Goal: Check status

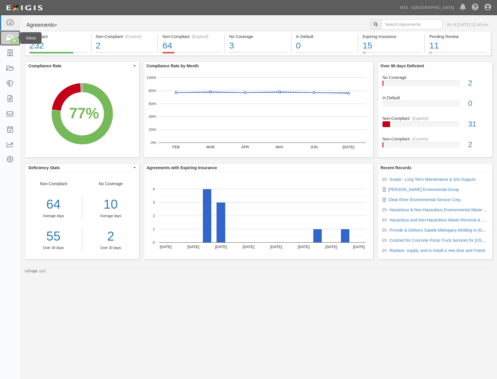
click at [10, 35] on icon at bounding box center [10, 38] width 8 height 7
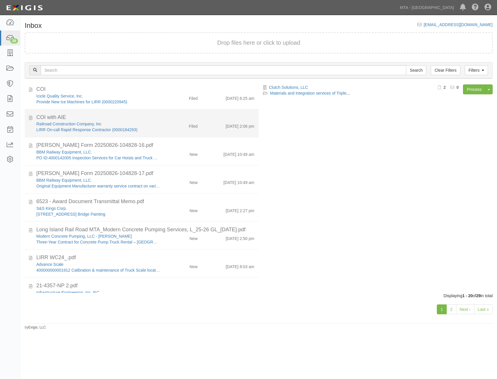
scroll to position [269, 0]
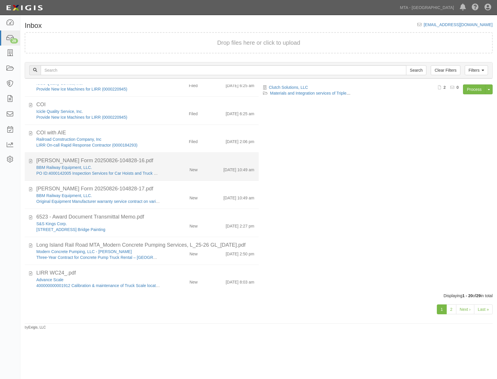
click at [215, 171] on div "8/26/25 10:49 am" at bounding box center [230, 169] width 57 height 8
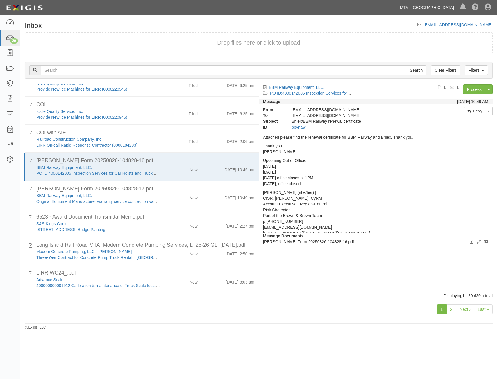
click at [428, 10] on link "MTA - [GEOGRAPHIC_DATA]" at bounding box center [427, 8] width 60 height 12
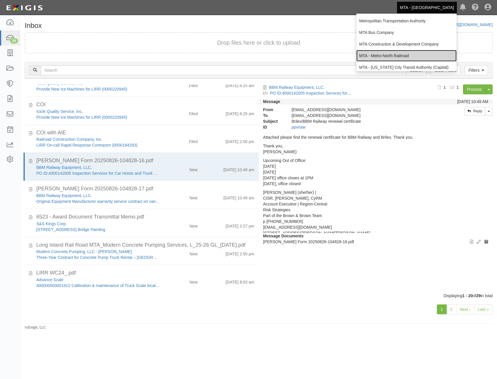
click at [414, 53] on link "MTA - Metro-North Railroad" at bounding box center [406, 56] width 100 height 12
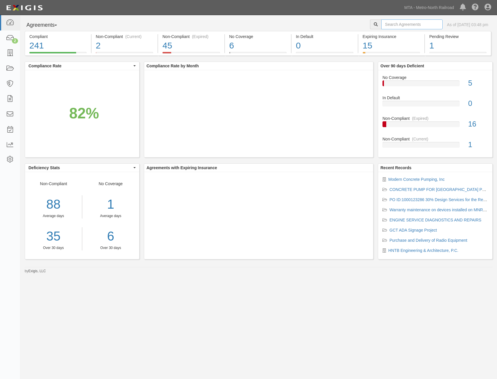
click at [396, 23] on input "text" at bounding box center [411, 24] width 61 height 10
paste input "1-80945"
type input "1-80945"
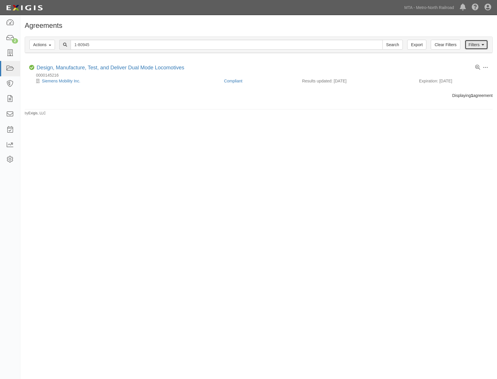
click at [482, 45] on icon at bounding box center [482, 45] width 3 height 4
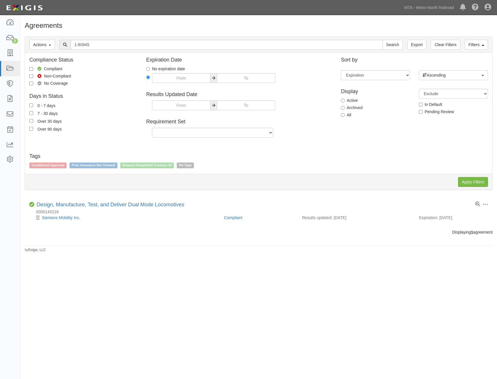
click at [345, 114] on label "All" at bounding box center [346, 115] width 10 height 6
click at [344, 114] on input "All" at bounding box center [343, 115] width 4 height 4
radio input "true"
click at [469, 181] on input "Apply Filters" at bounding box center [473, 182] width 30 height 10
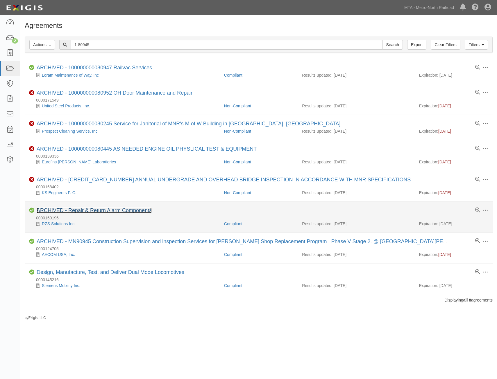
click at [128, 211] on link "ARCHIVED - Repair & Return Alarm Components" at bounding box center [94, 211] width 115 height 6
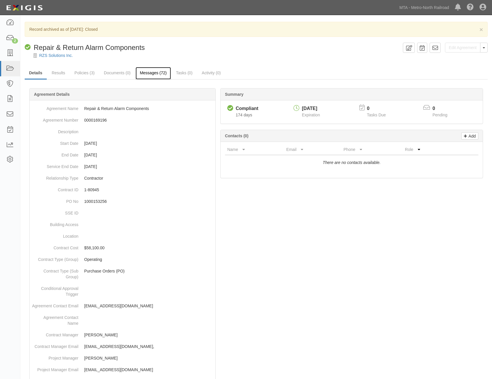
click at [158, 69] on link "Messages (72)" at bounding box center [154, 73] width 36 height 12
click at [159, 76] on link "Messages (72)" at bounding box center [154, 73] width 36 height 12
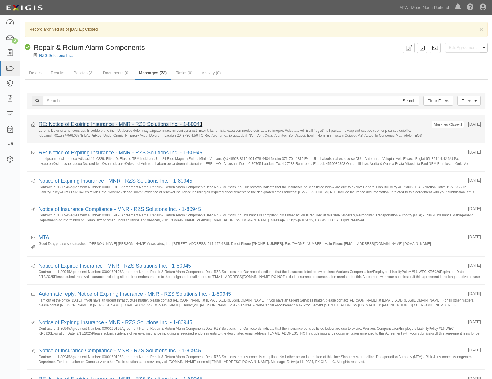
click at [161, 123] on link "RE: Notice of Expiring Insurance - MNR - RZS Solutions Inc. - 1-80945" at bounding box center [121, 124] width 164 height 6
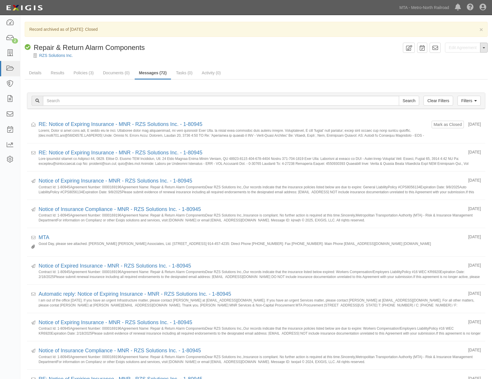
click at [486, 47] on button "Toggle Agreement Dropdown" at bounding box center [484, 48] width 8 height 10
click at [465, 59] on link "View Audit Trail" at bounding box center [463, 59] width 47 height 8
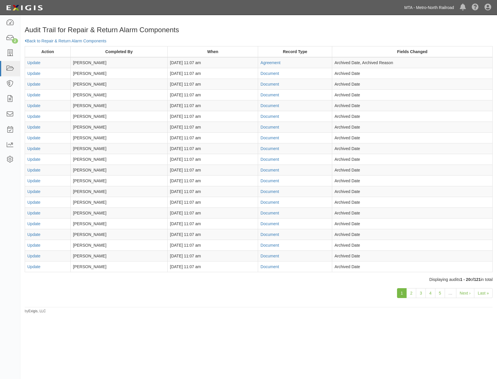
click at [423, 9] on link "MTA - Metro-North Railroad" at bounding box center [428, 8] width 55 height 12
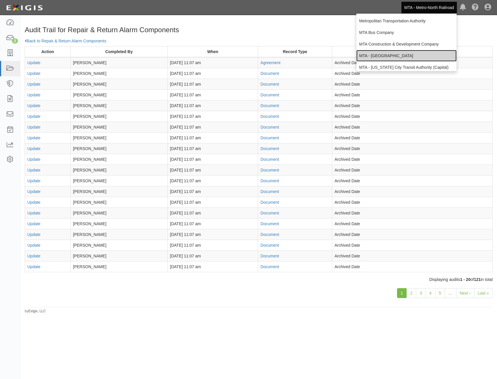
click at [407, 54] on link "MTA - [GEOGRAPHIC_DATA]" at bounding box center [406, 56] width 100 height 12
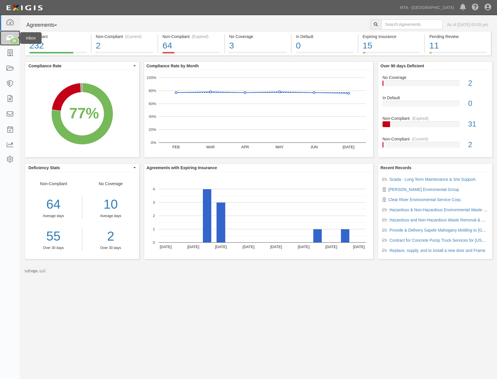
click at [11, 42] on div "29" at bounding box center [14, 40] width 8 height 5
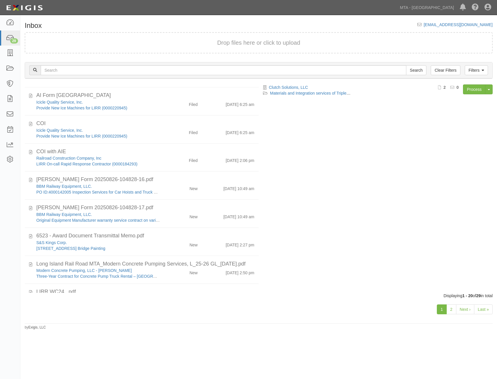
scroll to position [240, 0]
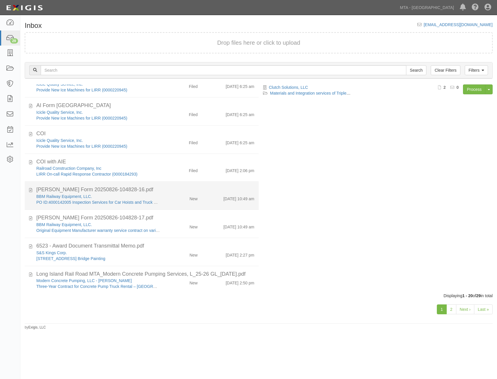
click at [211, 197] on div "[DATE] 10:49 am" at bounding box center [230, 198] width 57 height 8
